Goal: Task Accomplishment & Management: Complete application form

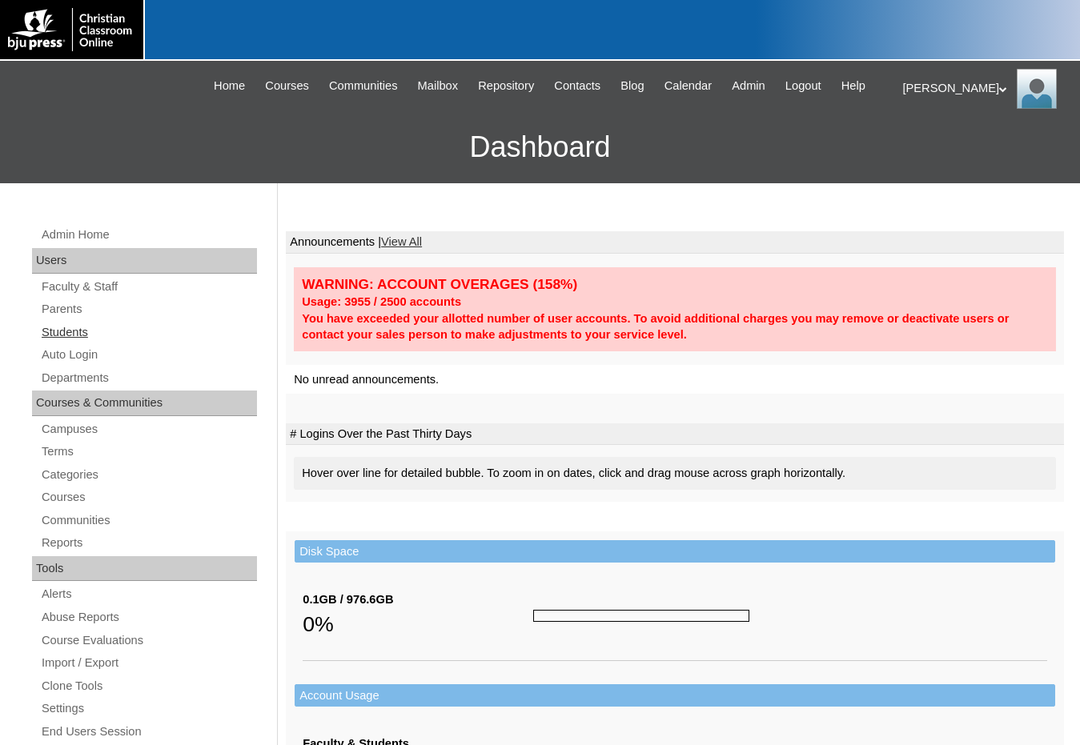
click at [90, 331] on link "Students" at bounding box center [148, 333] width 217 height 20
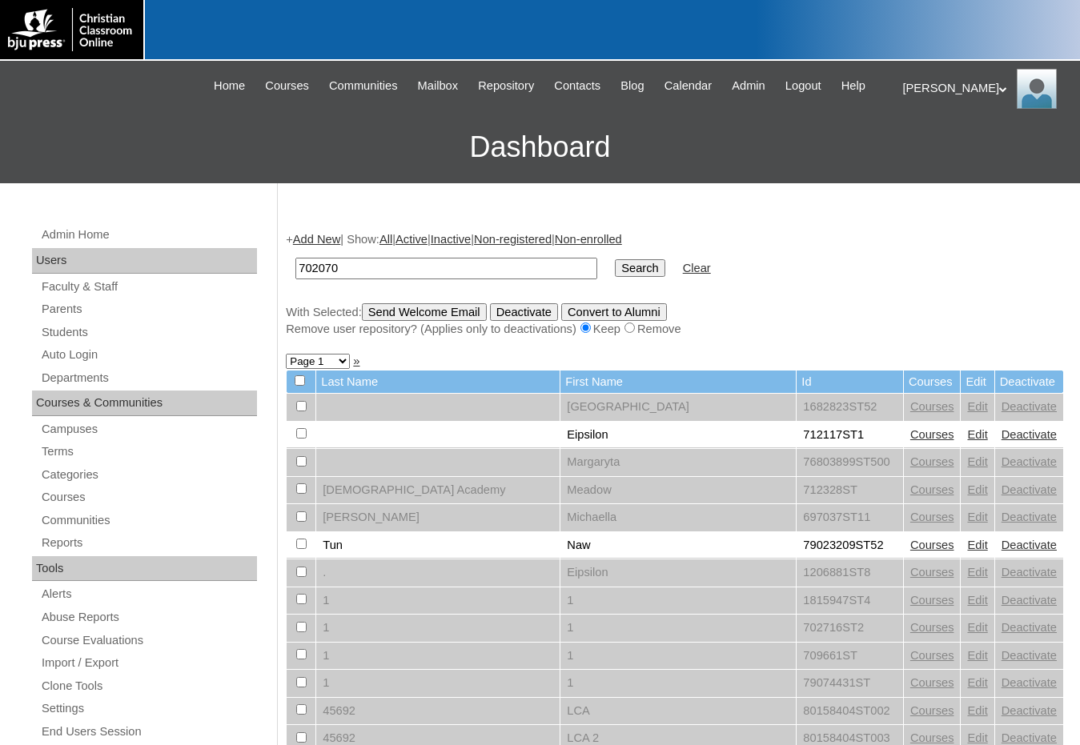
type input "702070"
click at [615, 259] on input "Search" at bounding box center [640, 268] width 50 height 18
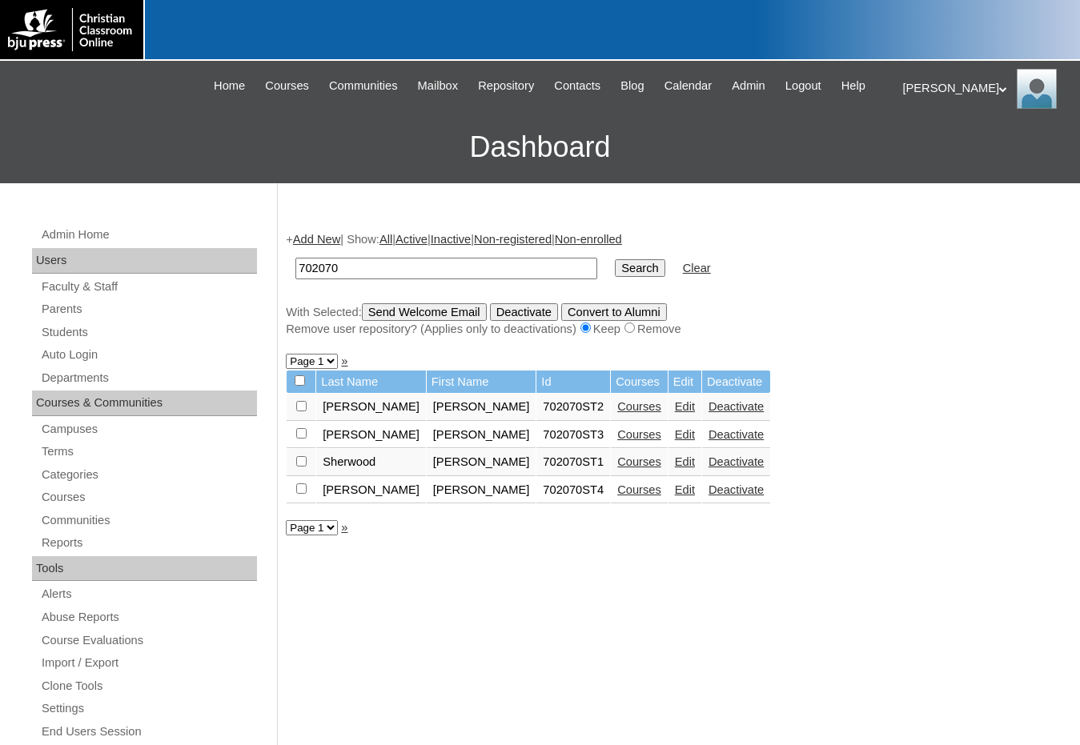
click at [617, 491] on link "Courses" at bounding box center [639, 490] width 44 height 13
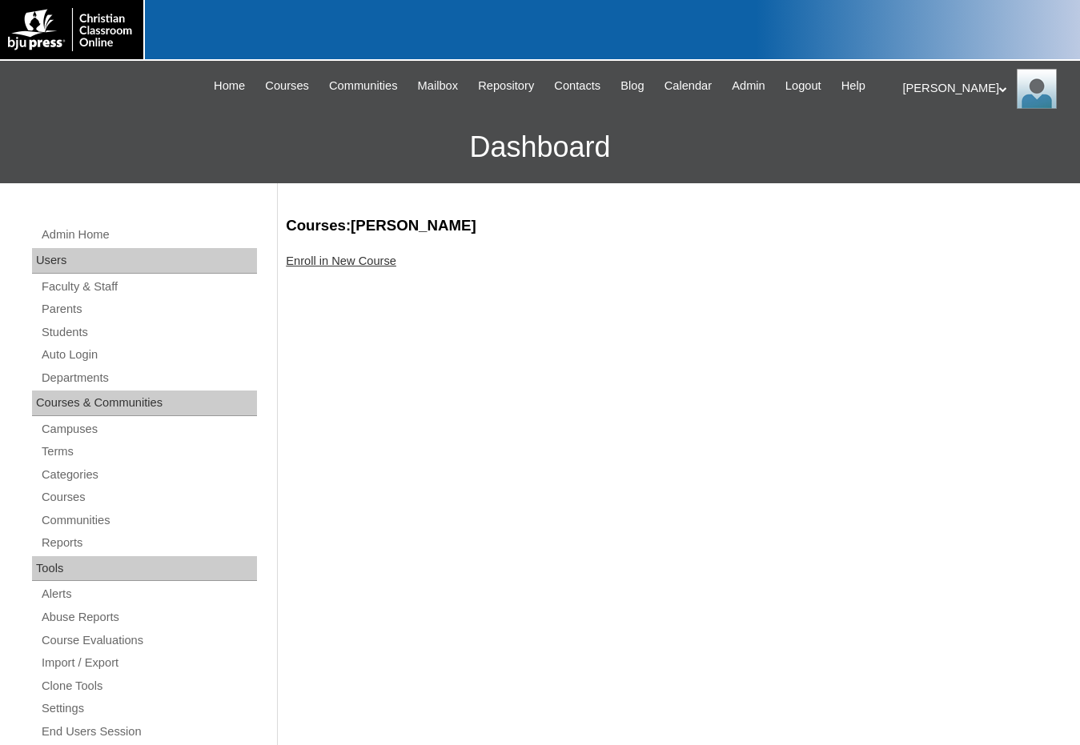
click at [371, 263] on link "Enroll in New Course" at bounding box center [341, 261] width 110 height 13
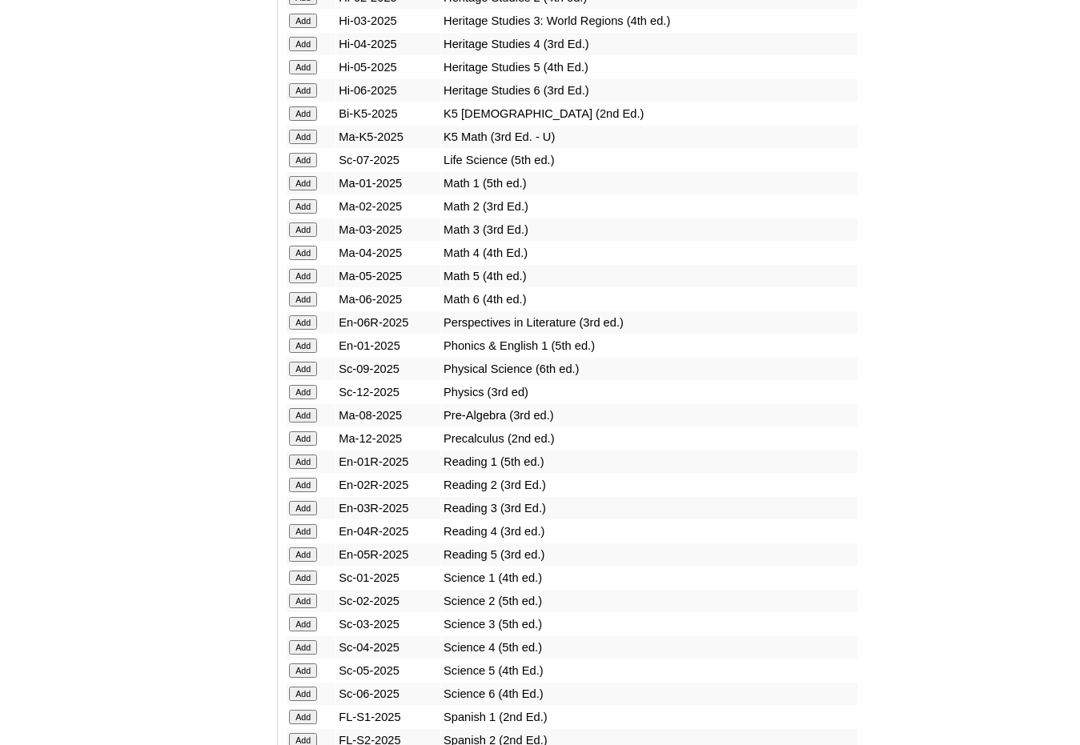
scroll to position [1521, 0]
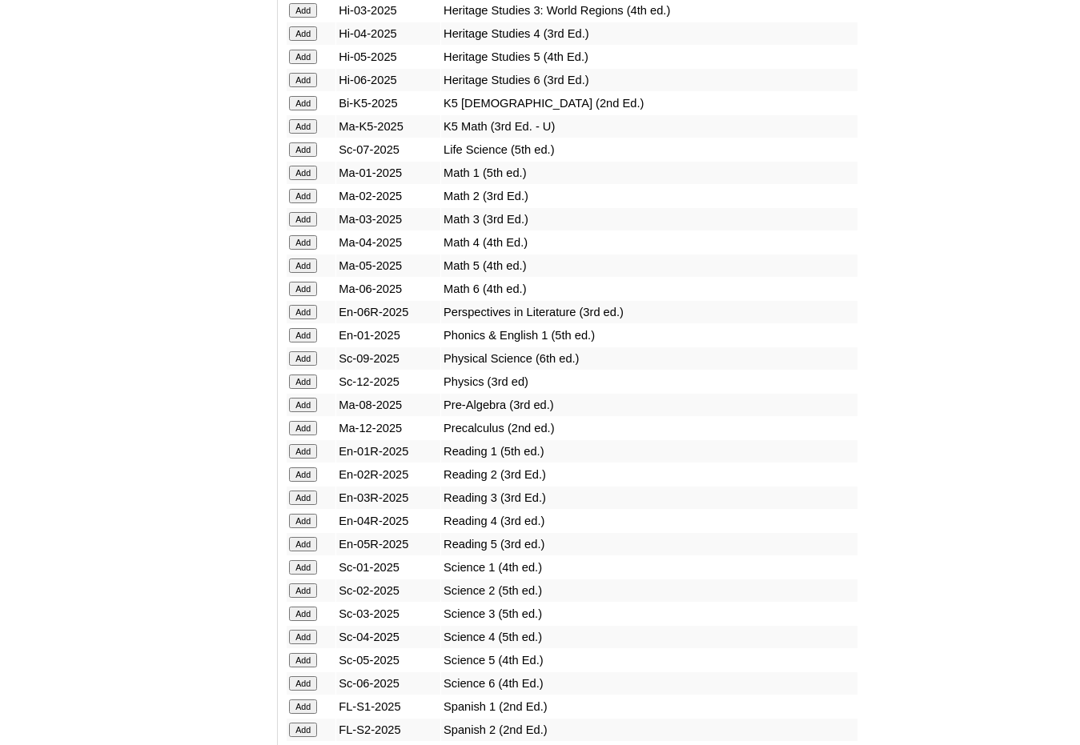
click at [290, 733] on input "Add" at bounding box center [303, 730] width 28 height 14
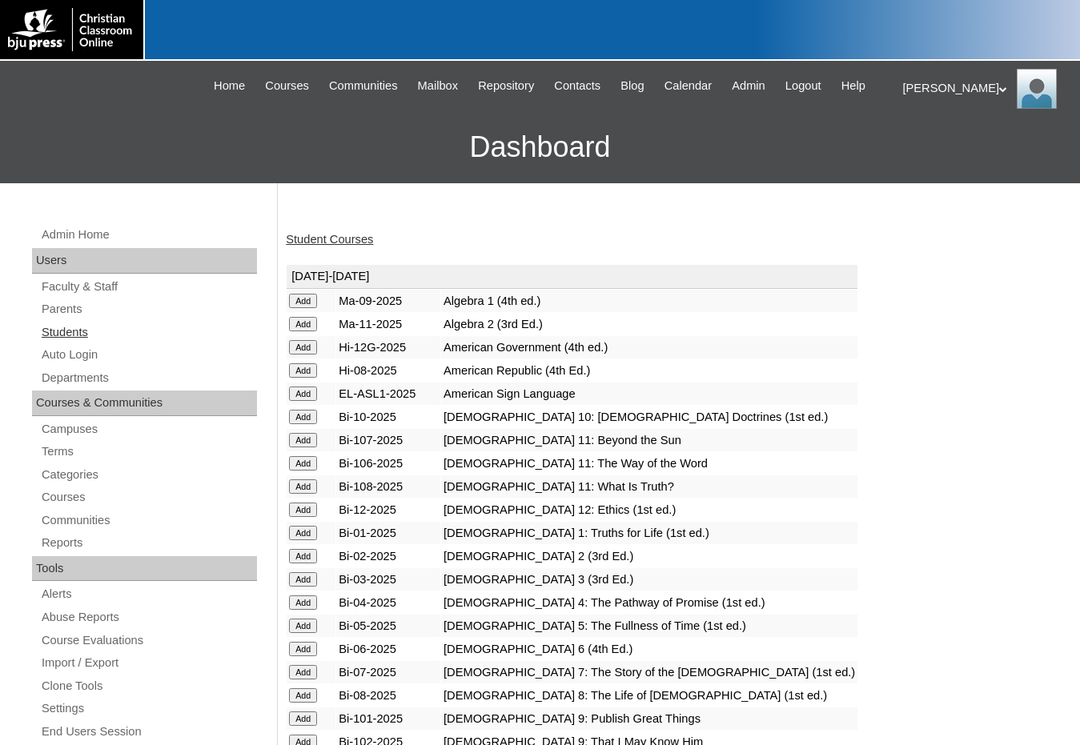
click at [66, 334] on link "Students" at bounding box center [148, 333] width 217 height 20
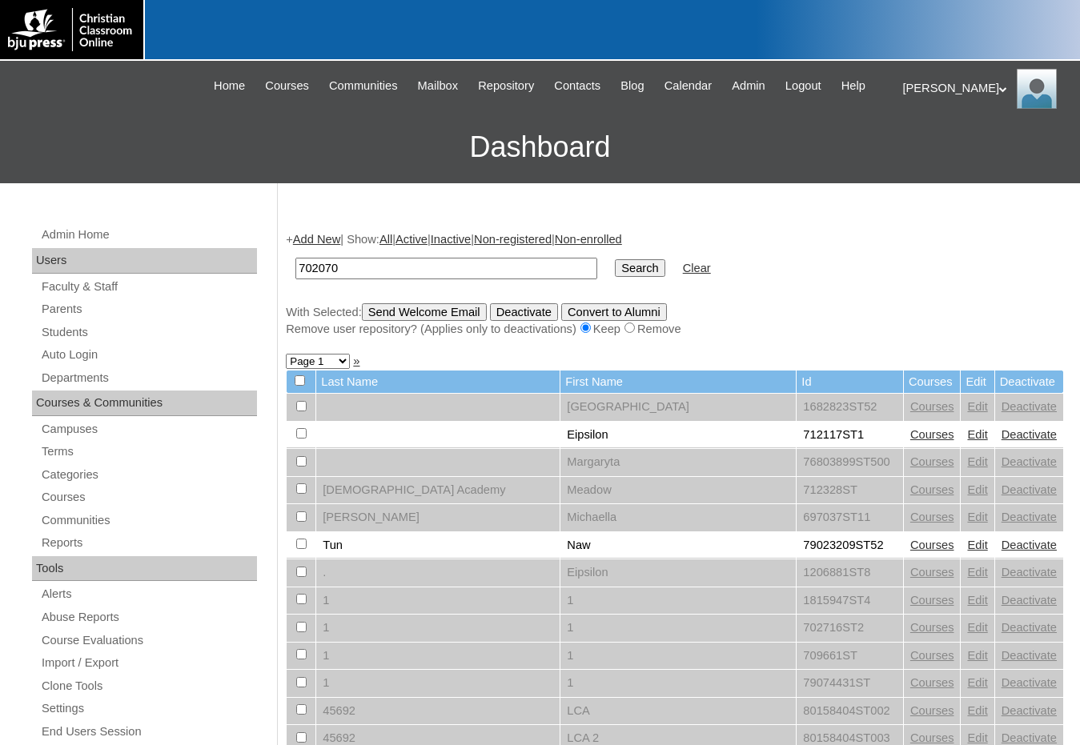
type input "702070"
click at [615, 271] on input "Search" at bounding box center [640, 268] width 50 height 18
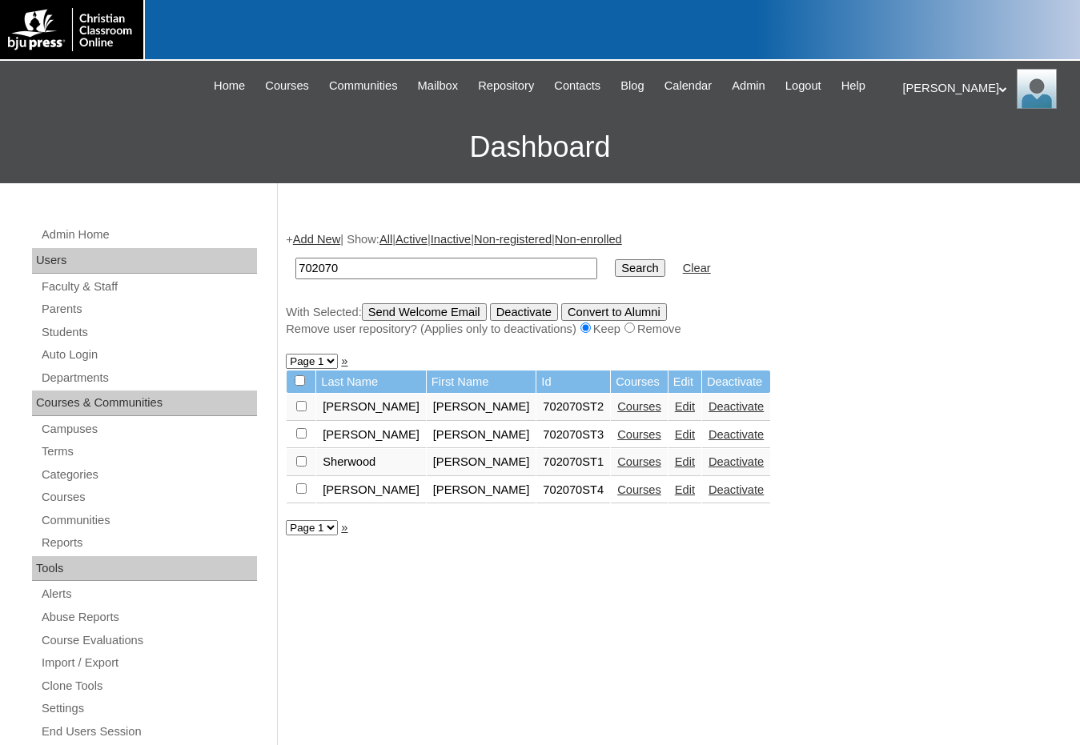
click at [306, 235] on link "Add New" at bounding box center [316, 239] width 47 height 13
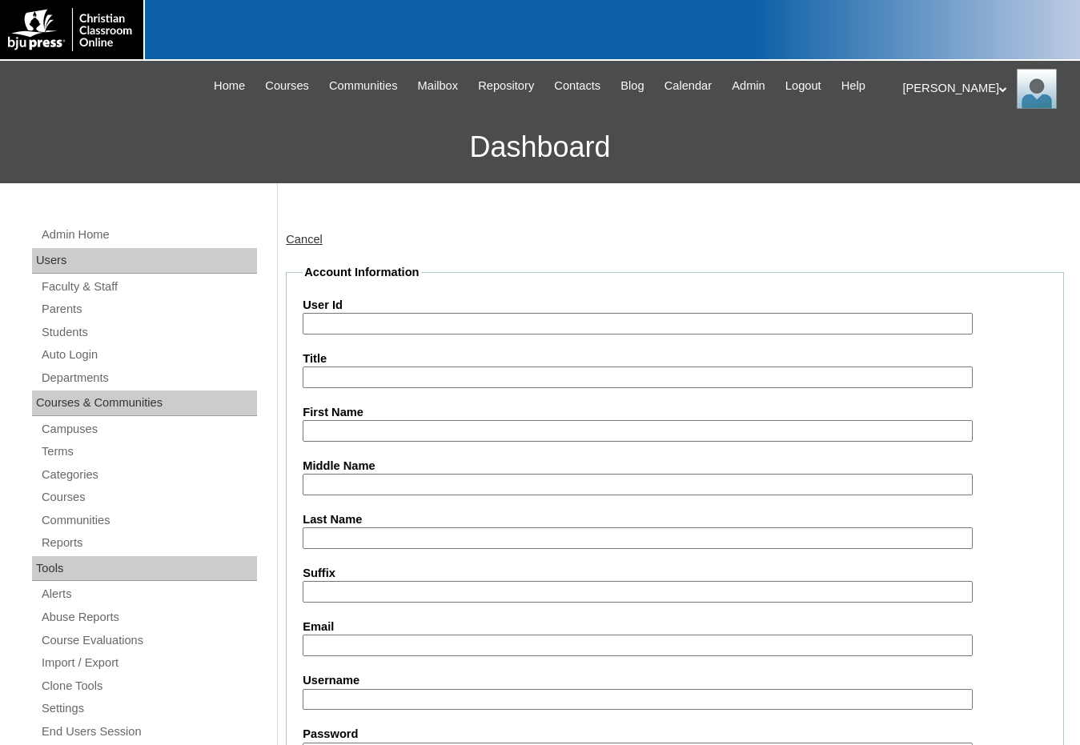
click at [339, 319] on input "User Id" at bounding box center [638, 324] width 670 height 22
paste input "702070"
type input "702070ST9"
click at [343, 435] on input "First Name" at bounding box center [638, 431] width 670 height 22
type input "[PERSON_NAME]"
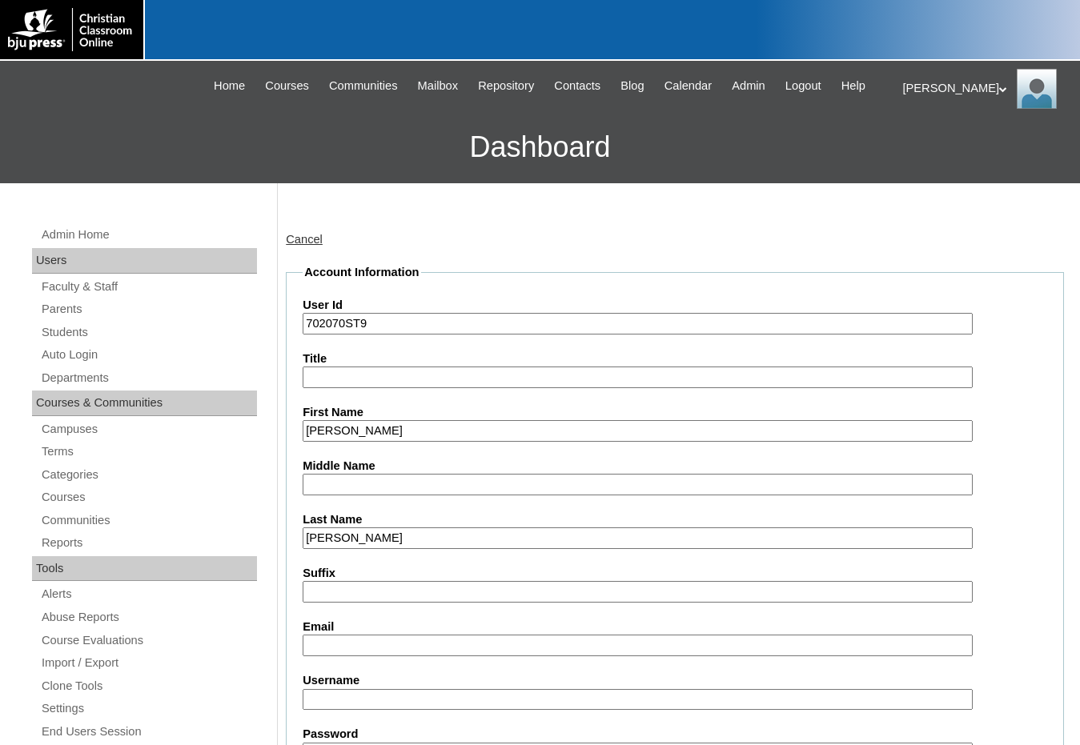
type input "[PERSON_NAME]"
click at [1018, 537] on div "Last Name Frank" at bounding box center [675, 531] width 745 height 38
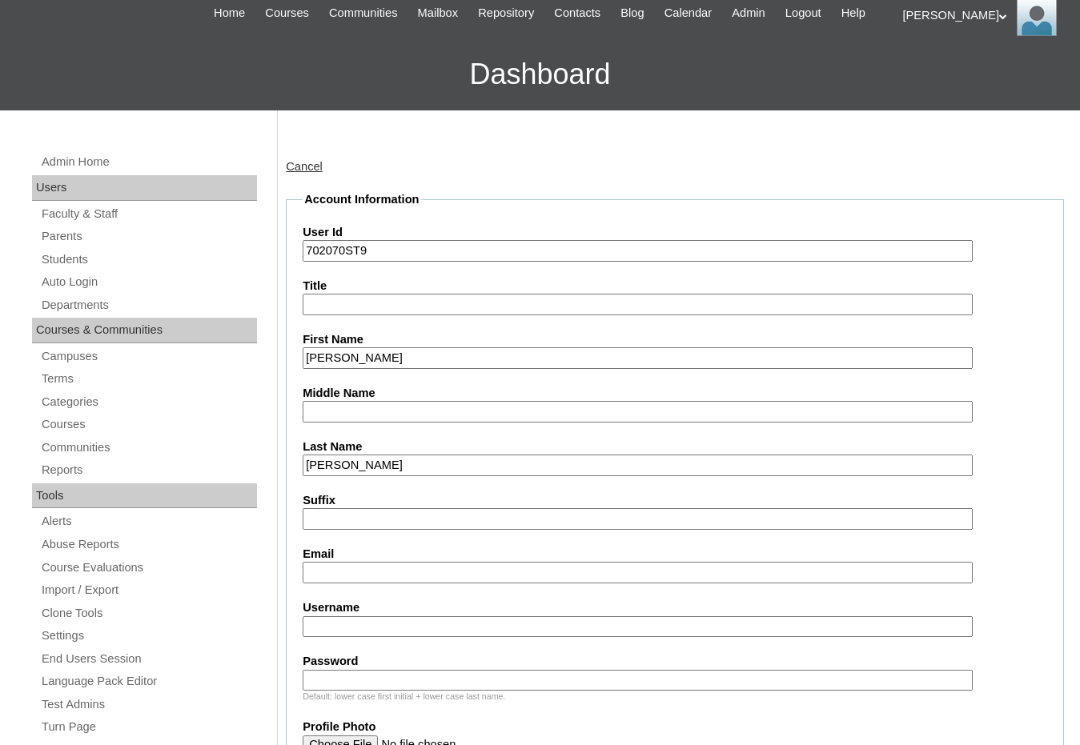
scroll to position [160, 0]
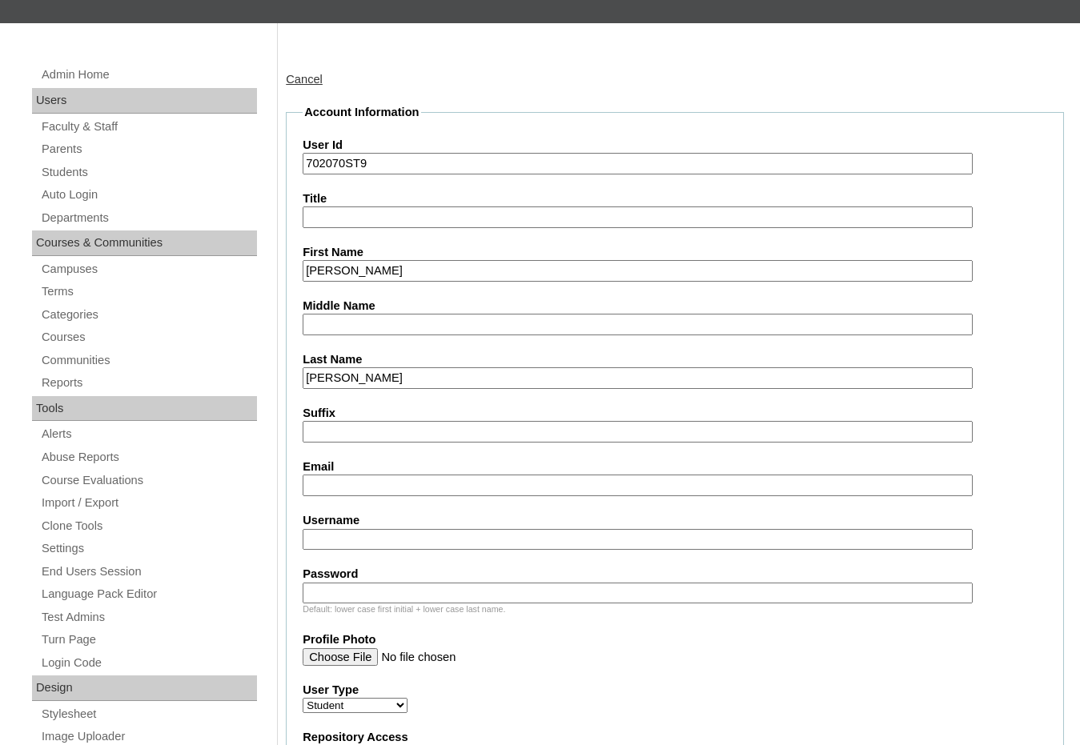
click at [379, 488] on input "Email" at bounding box center [638, 486] width 670 height 22
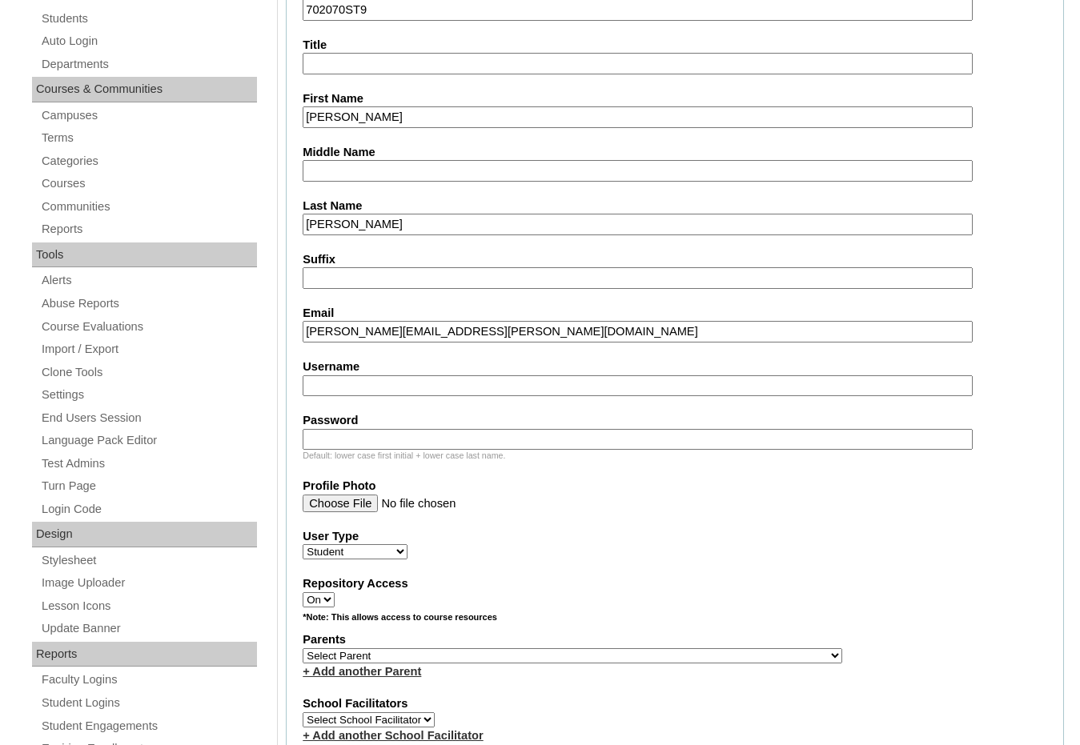
scroll to position [320, 0]
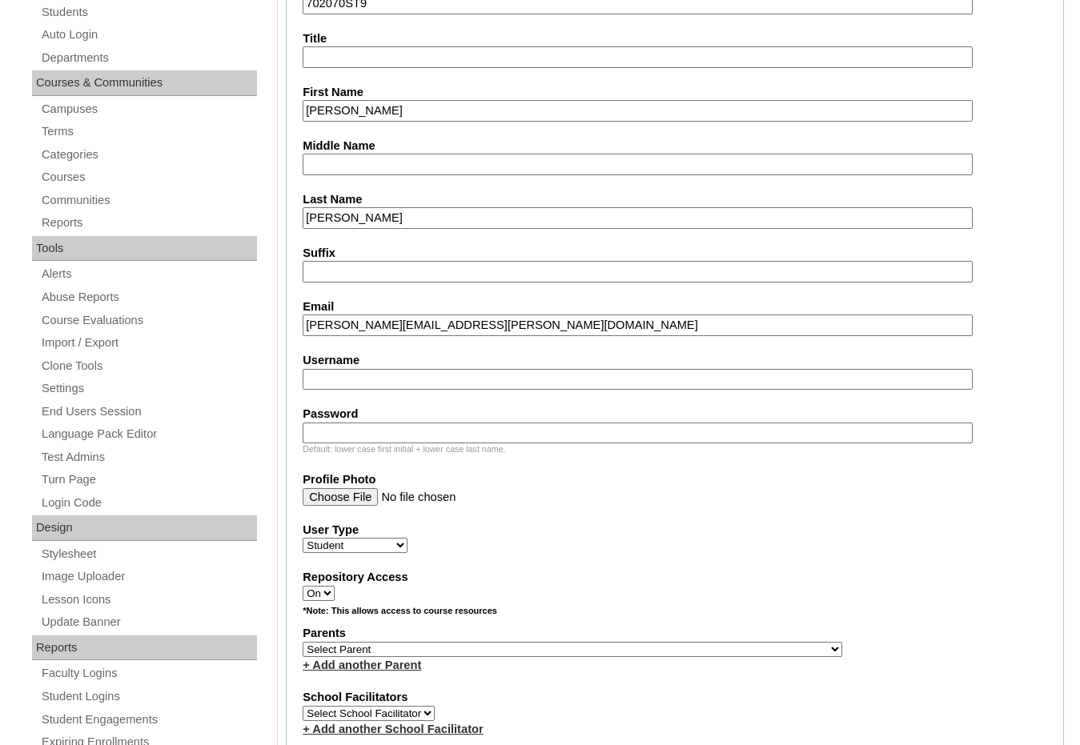
type input "eliana.frank@templeacademy.org"
click at [659, 649] on select "Select Parent , Fautanu, Ma 1, 1 23-24 accountMorgan, Jason 6th Street Mennonit…" at bounding box center [573, 649] width 540 height 15
select select "37279"
click at [698, 648] on div "Parents Select Parent , Fautanu, Ma 1, 1 23-24 accountMorgan, Jason 6th Street …" at bounding box center [675, 649] width 745 height 48
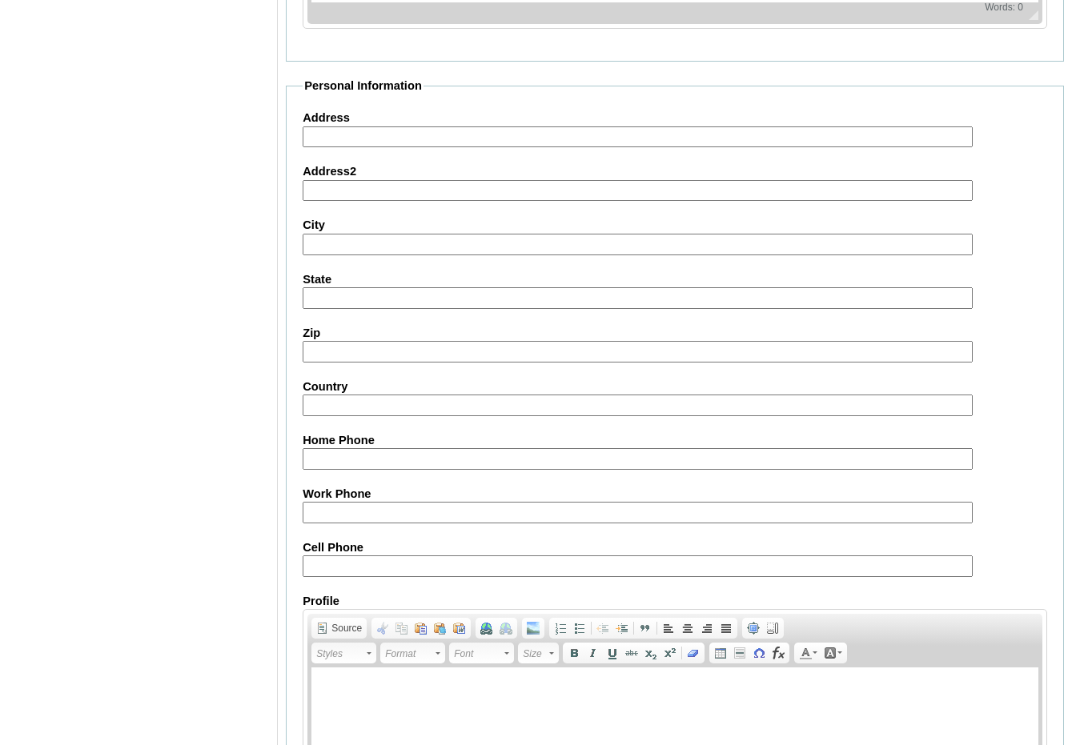
scroll to position [1691, 0]
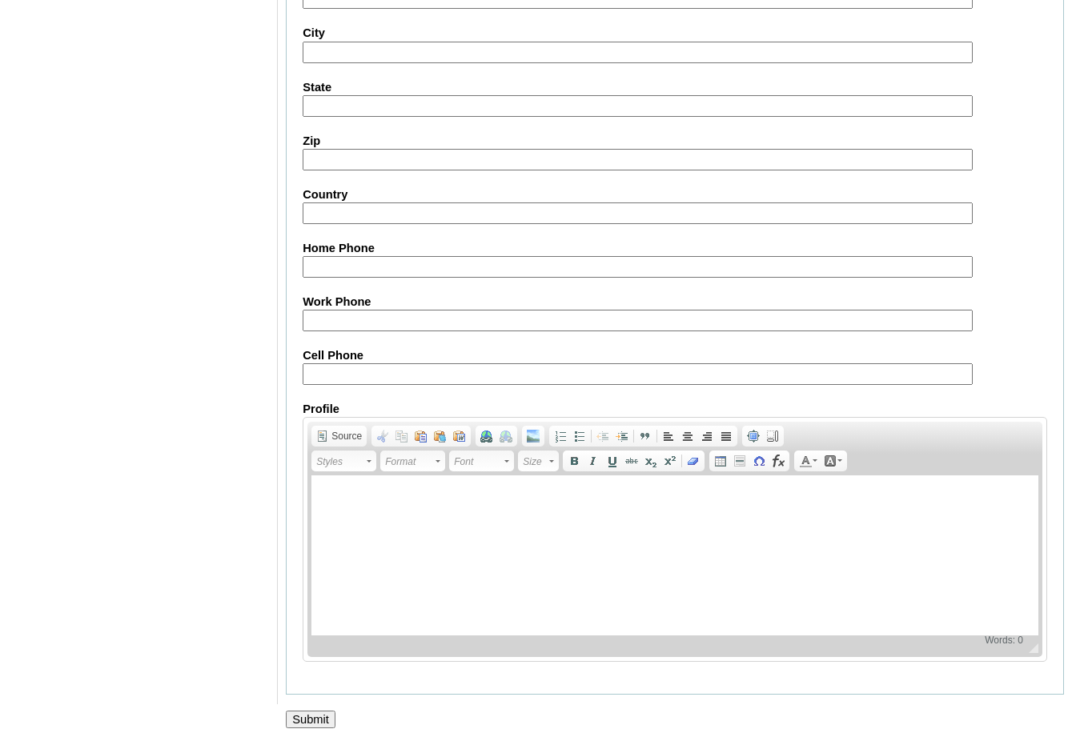
click at [320, 723] on input "Submit" at bounding box center [311, 720] width 50 height 18
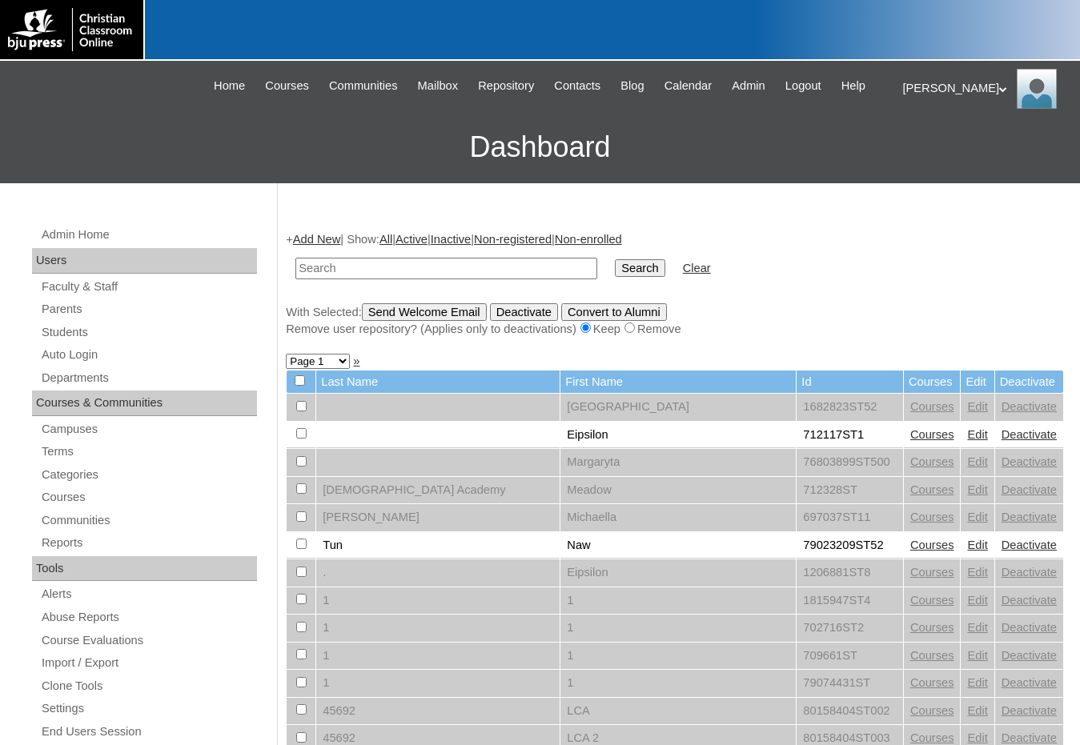
drag, startPoint x: 979, startPoint y: 375, endPoint x: 884, endPoint y: 365, distance: 95.7
click at [498, 270] on input "text" at bounding box center [446, 269] width 302 height 22
paste input "702070"
type input "702070"
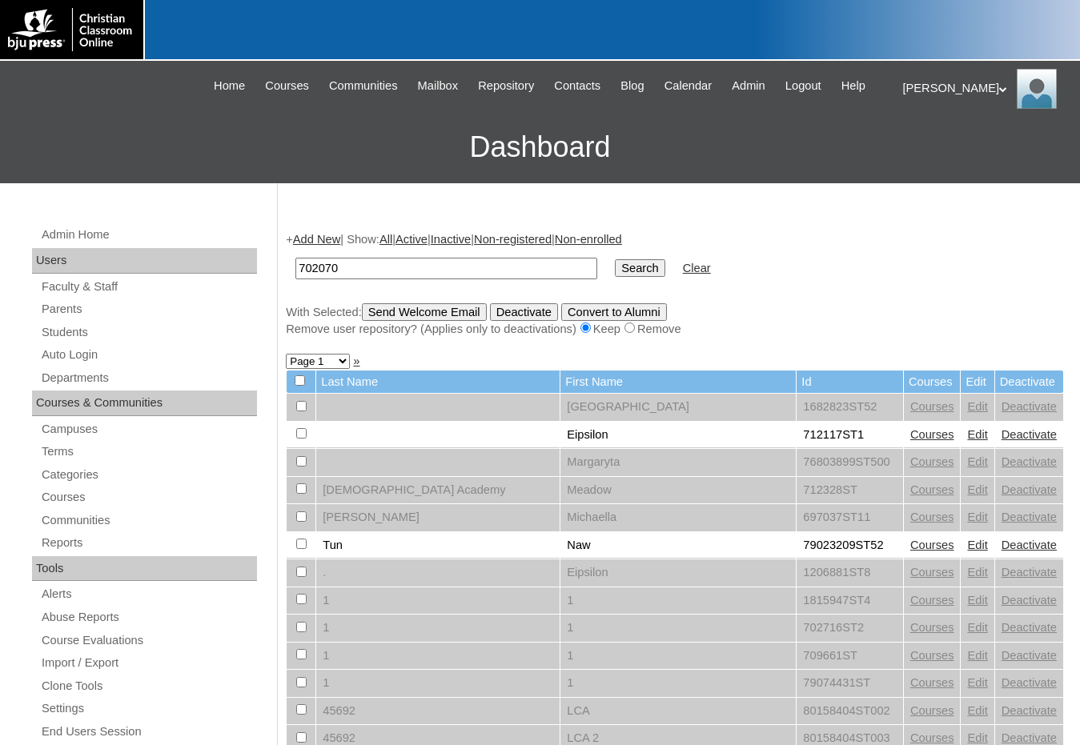
click at [615, 259] on input "Search" at bounding box center [640, 268] width 50 height 18
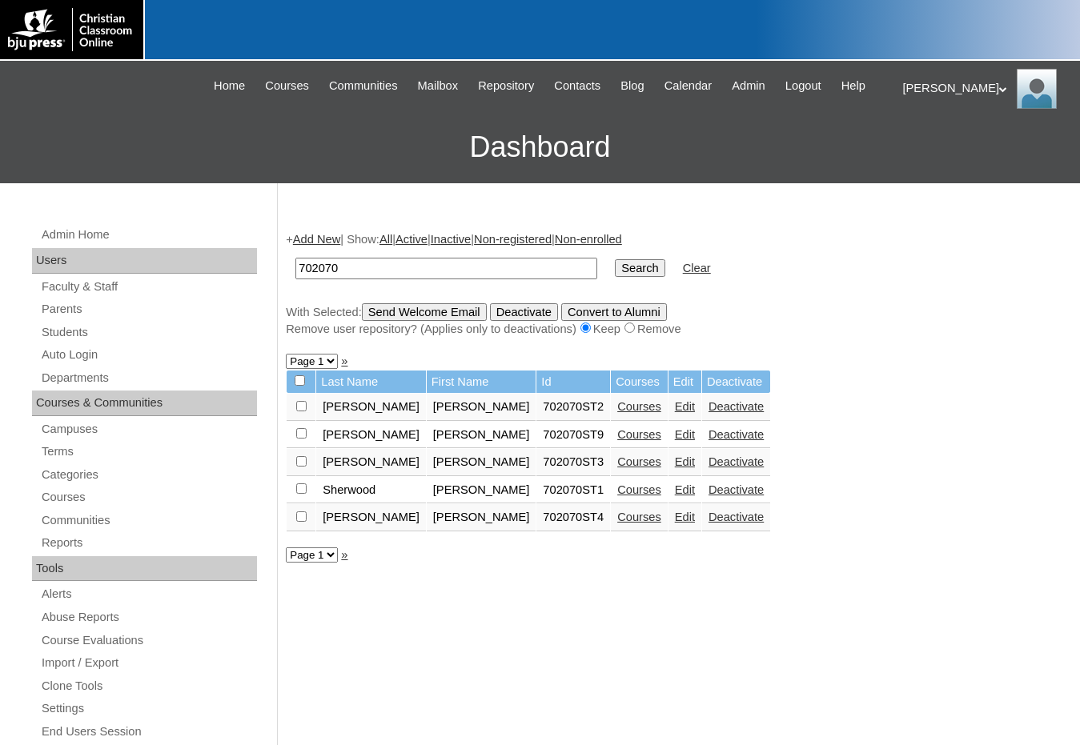
click at [617, 435] on link "Courses" at bounding box center [639, 434] width 44 height 13
click at [675, 436] on link "Edit" at bounding box center [685, 434] width 20 height 13
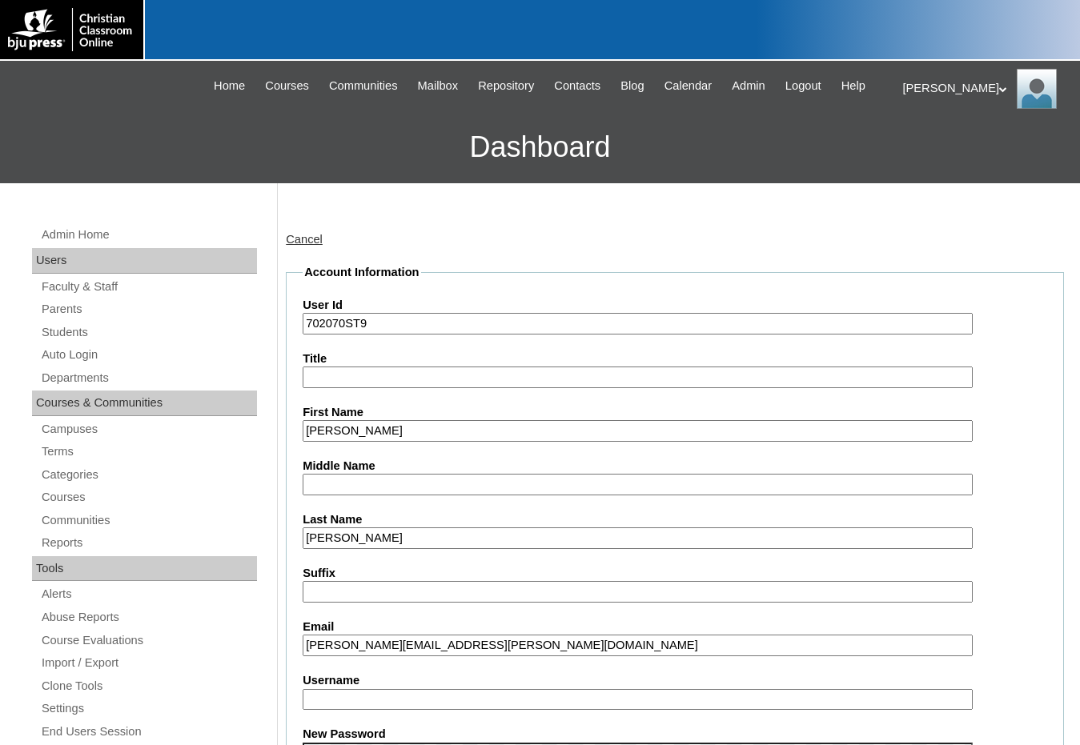
click at [401, 331] on input "702070ST9" at bounding box center [638, 324] width 670 height 22
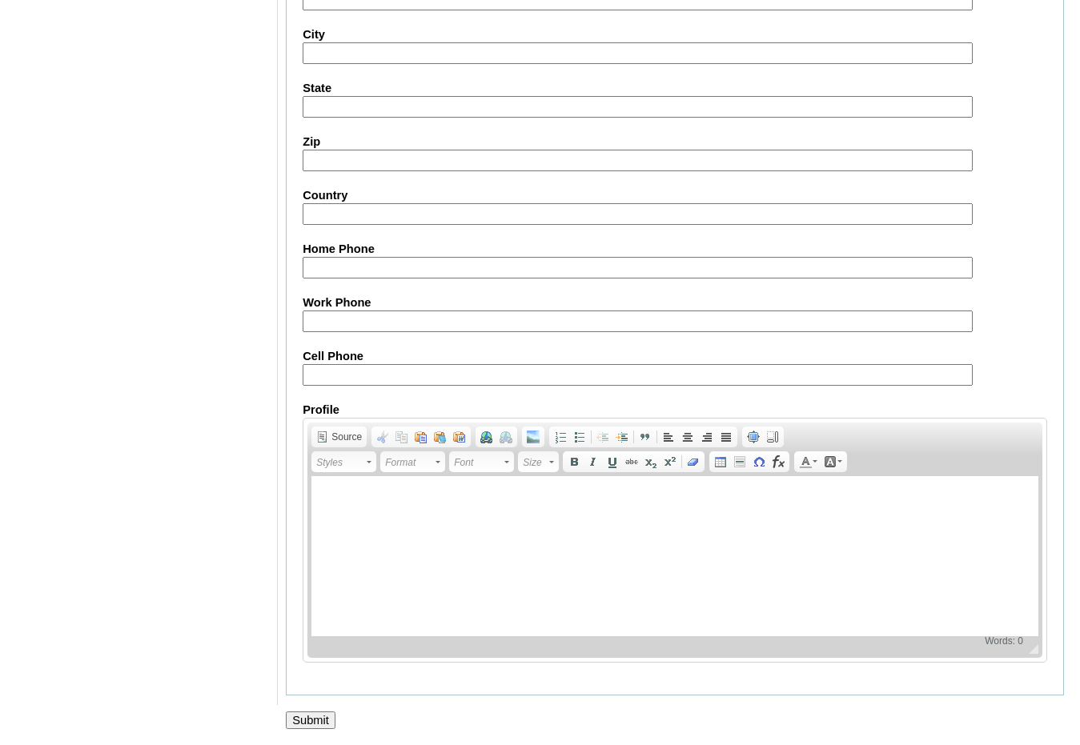
scroll to position [1694, 0]
type input "702070ST5"
click at [316, 718] on input "Submit" at bounding box center [311, 720] width 50 height 18
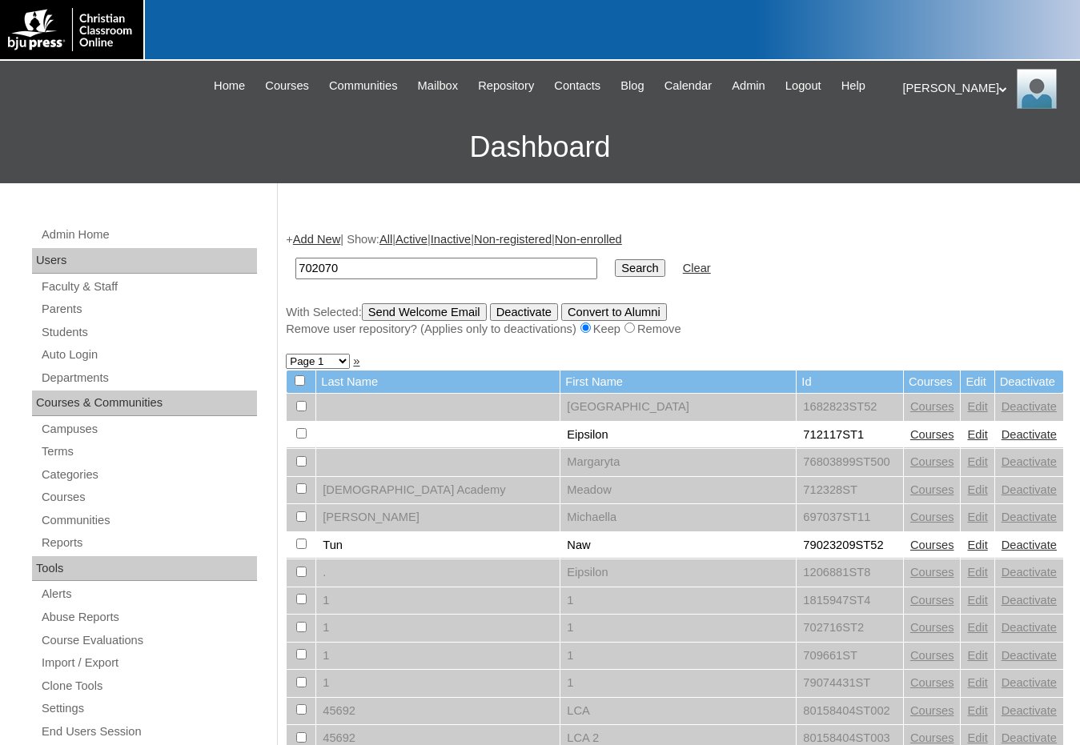
type input "702070"
click at [615, 259] on input "Search" at bounding box center [640, 268] width 50 height 18
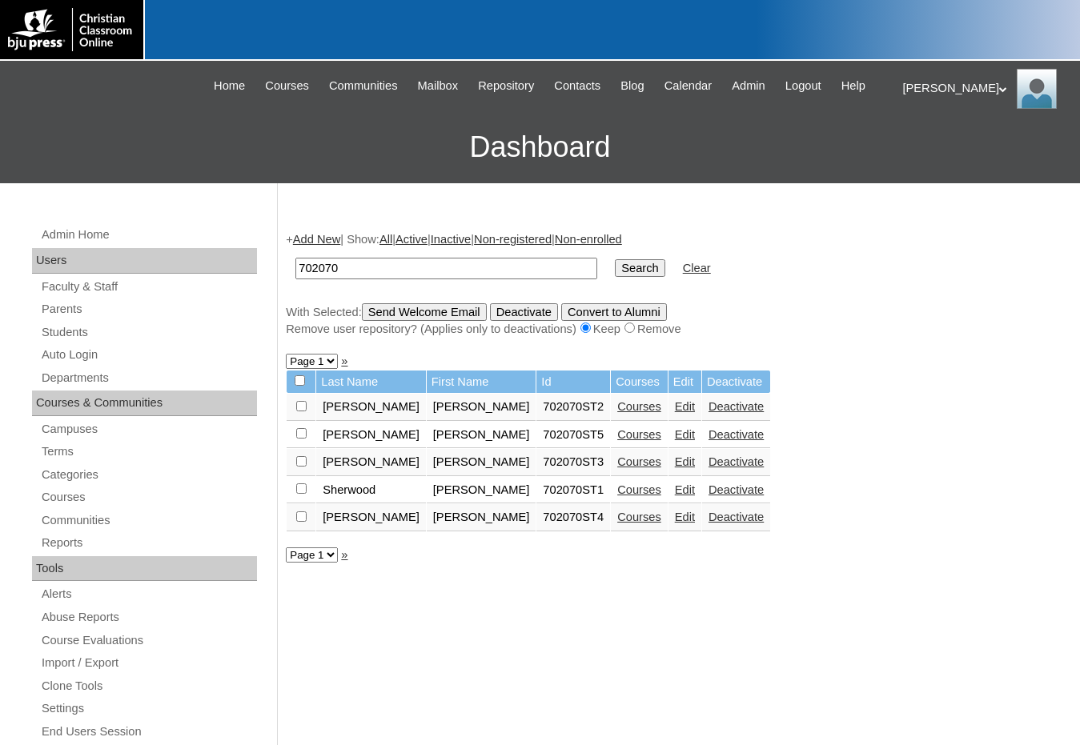
click at [675, 518] on link "Edit" at bounding box center [685, 517] width 20 height 13
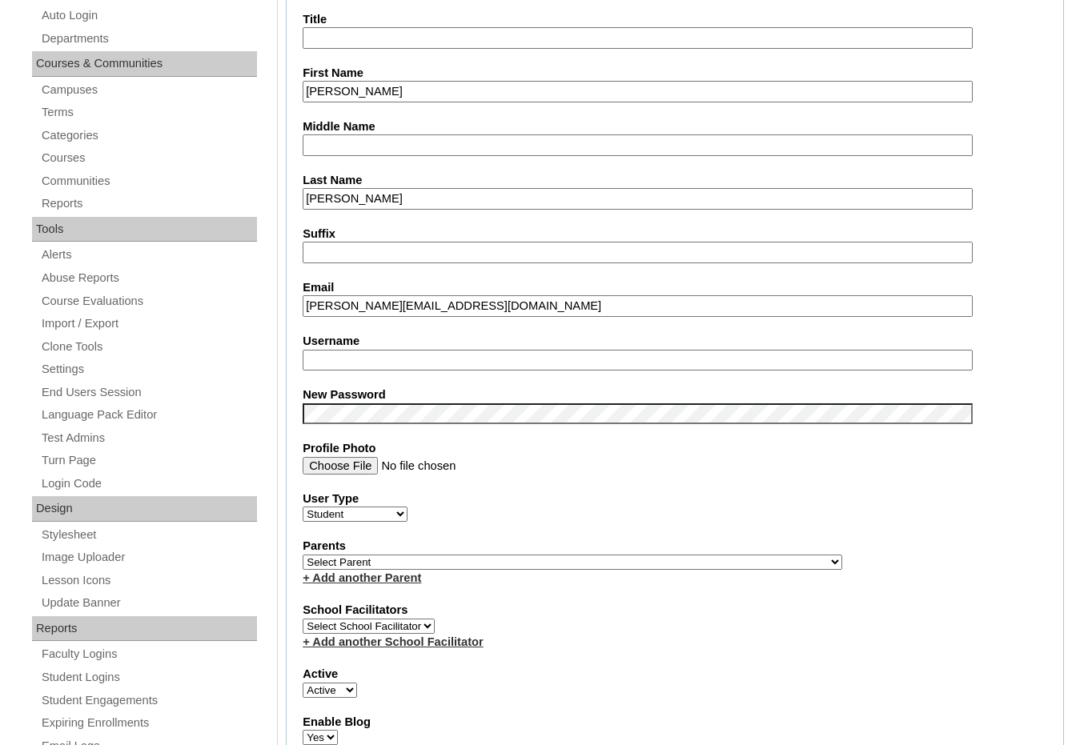
scroll to position [400, 0]
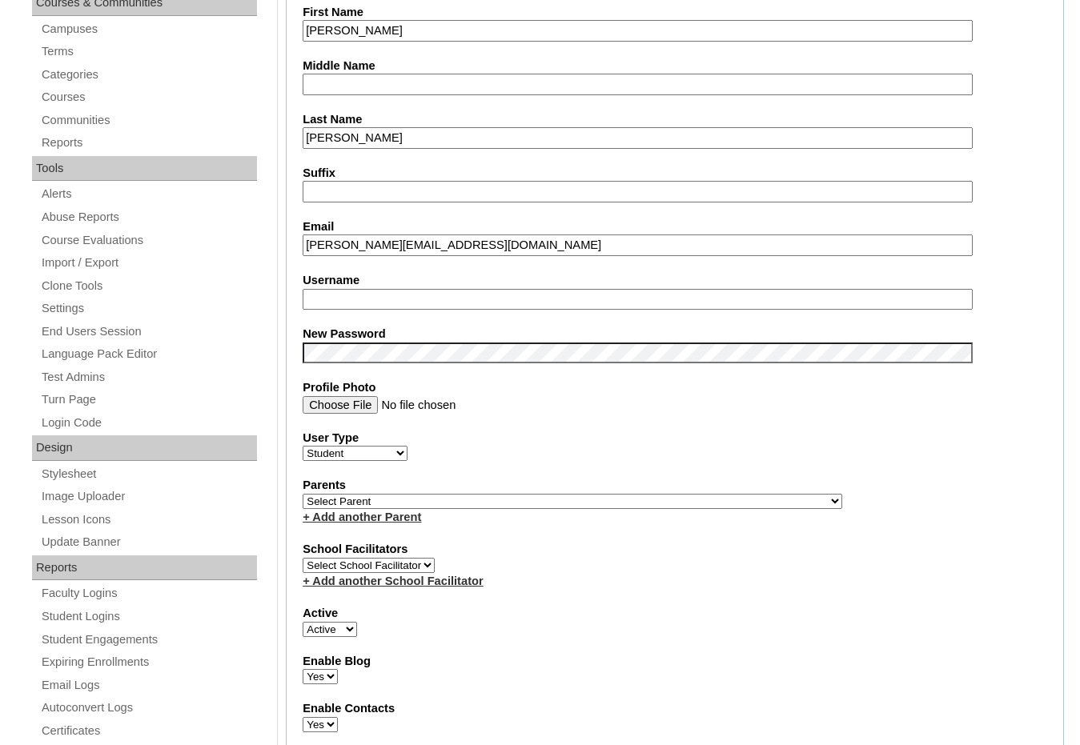
click at [659, 502] on select "Select Parent , Fautanu, Ma 1, 1 23-24 accountMorgan, Jason 6th Street Mennonit…" at bounding box center [573, 501] width 540 height 15
select select "37279"
click at [678, 504] on div "Parents Select Parent , Fautanu, Ma 1, 1 23-24 accountMorgan, Jason 6th Street …" at bounding box center [675, 501] width 745 height 48
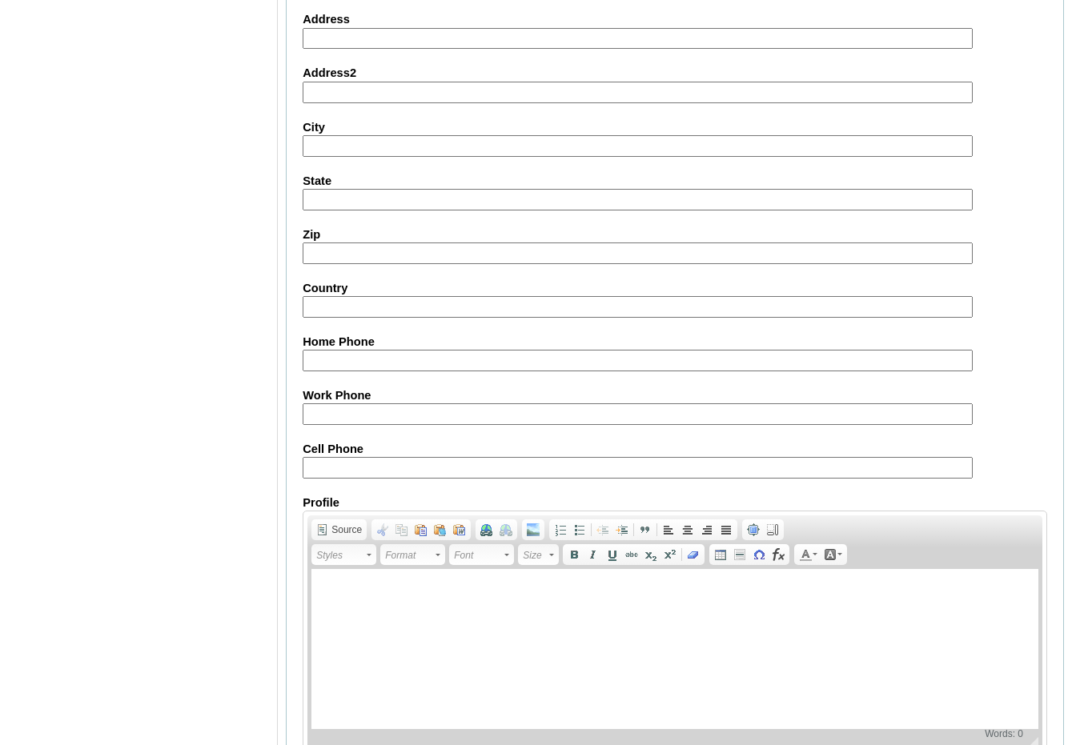
scroll to position [1679, 0]
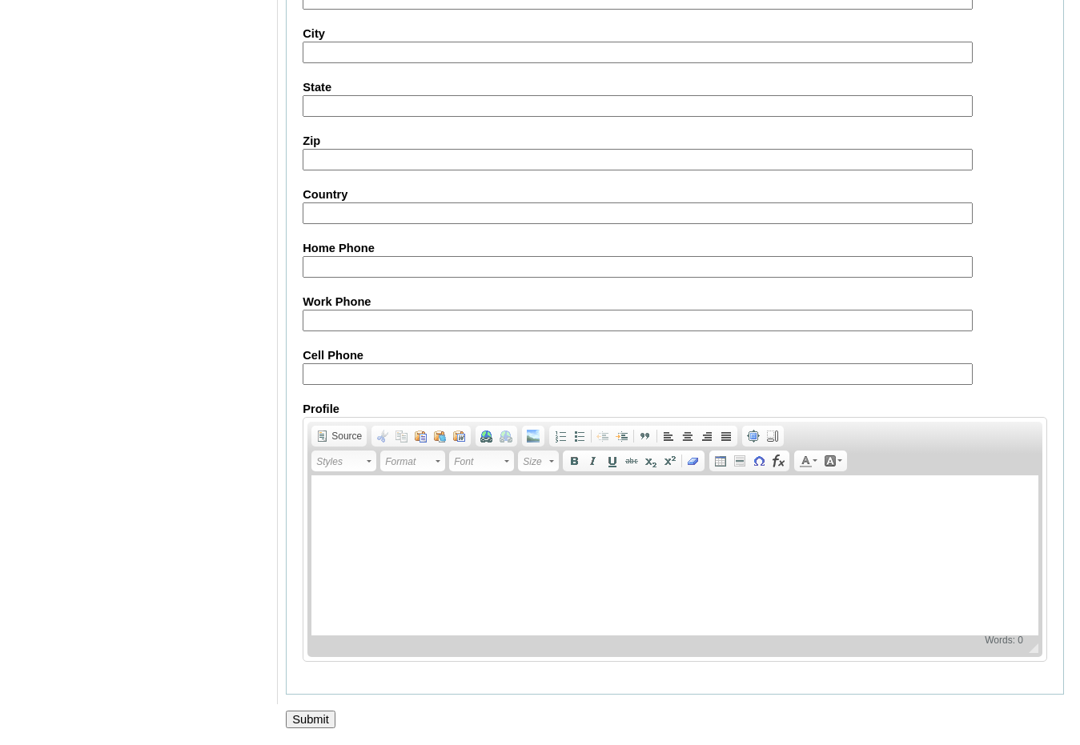
click at [319, 720] on input "Submit" at bounding box center [311, 720] width 50 height 18
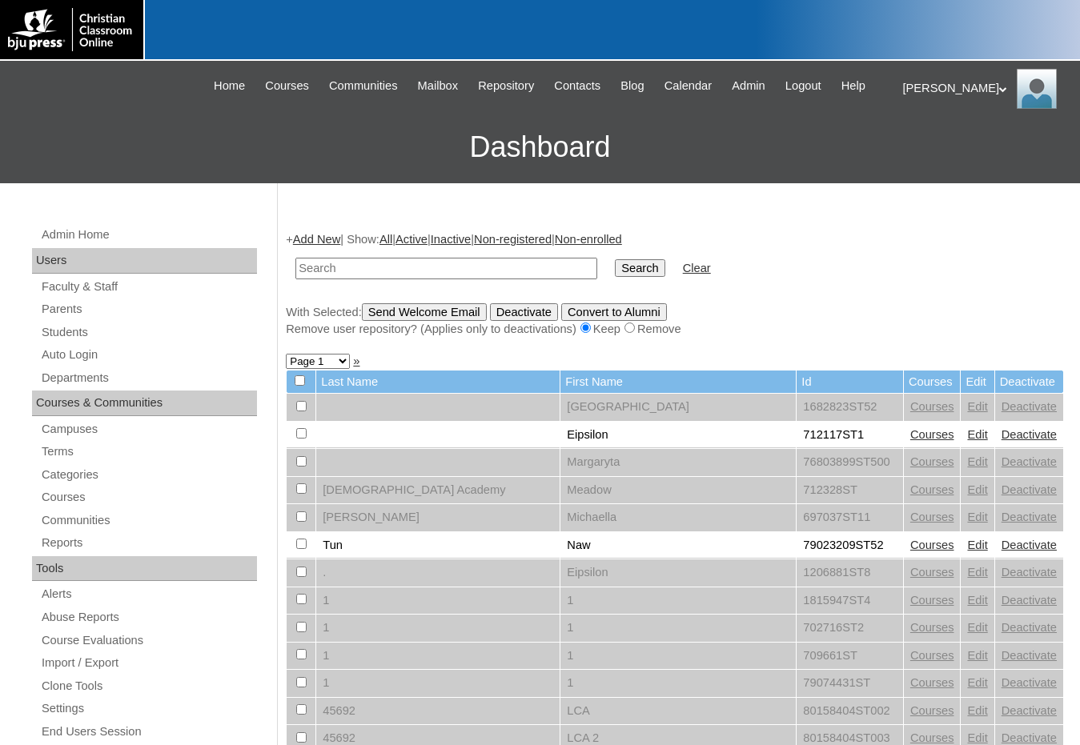
click at [386, 268] on input "text" at bounding box center [446, 269] width 302 height 22
paste input "709344"
type input "709344ST10"
click at [615, 259] on input "Search" at bounding box center [640, 268] width 50 height 18
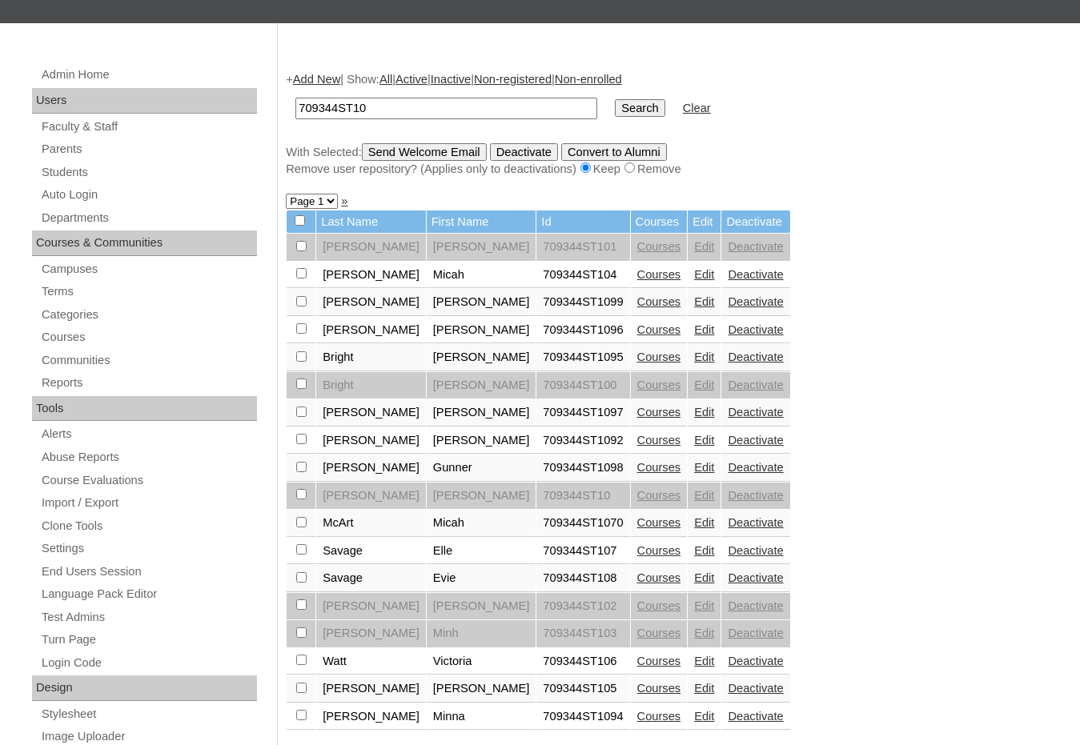
scroll to position [240, 0]
